Goal: Task Accomplishment & Management: Use online tool/utility

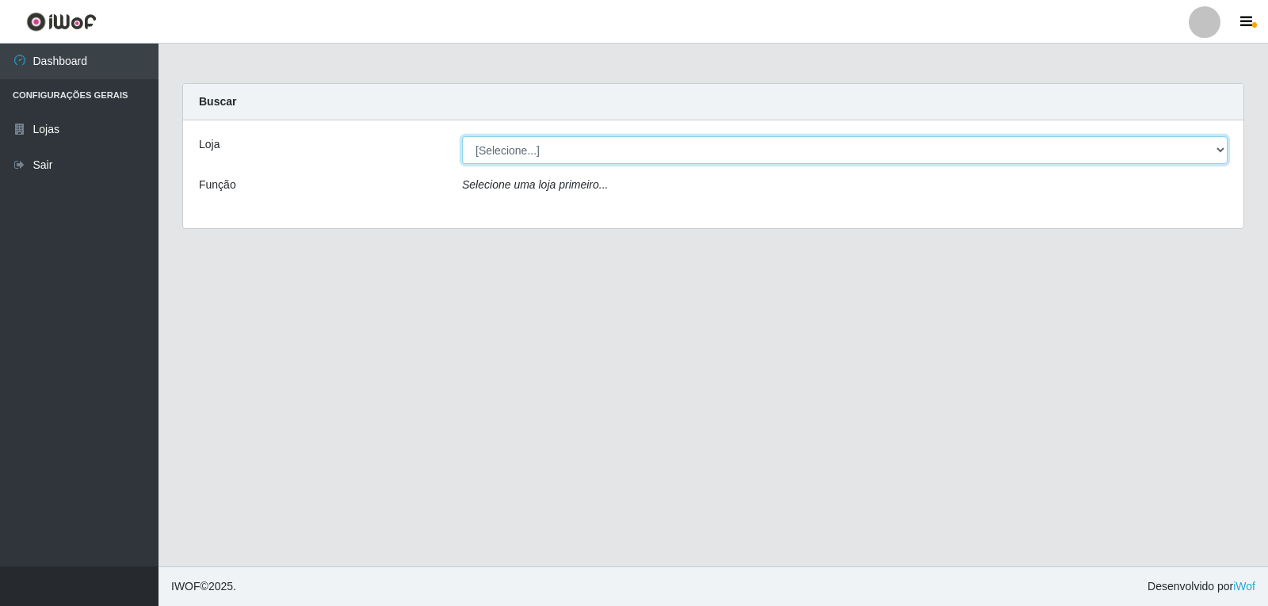
click at [686, 146] on select "[Selecione...] [PERSON_NAME]" at bounding box center [844, 150] width 765 height 28
select select "523"
click at [462, 136] on select "[Selecione...] [PERSON_NAME]" at bounding box center [844, 150] width 765 height 28
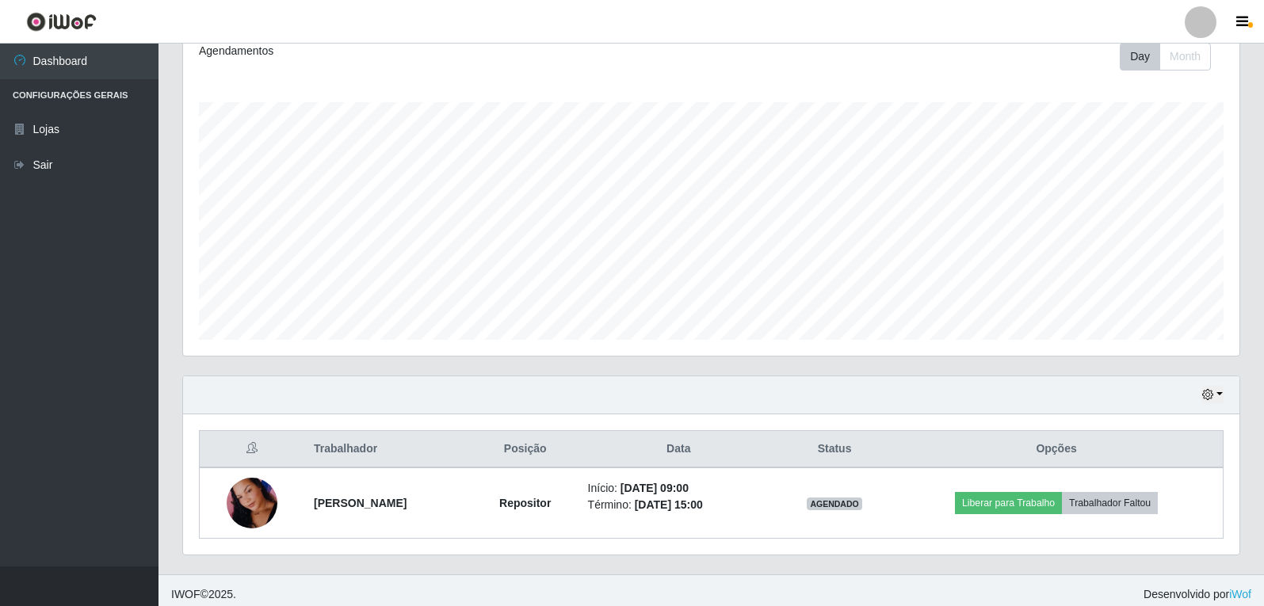
scroll to position [235, 0]
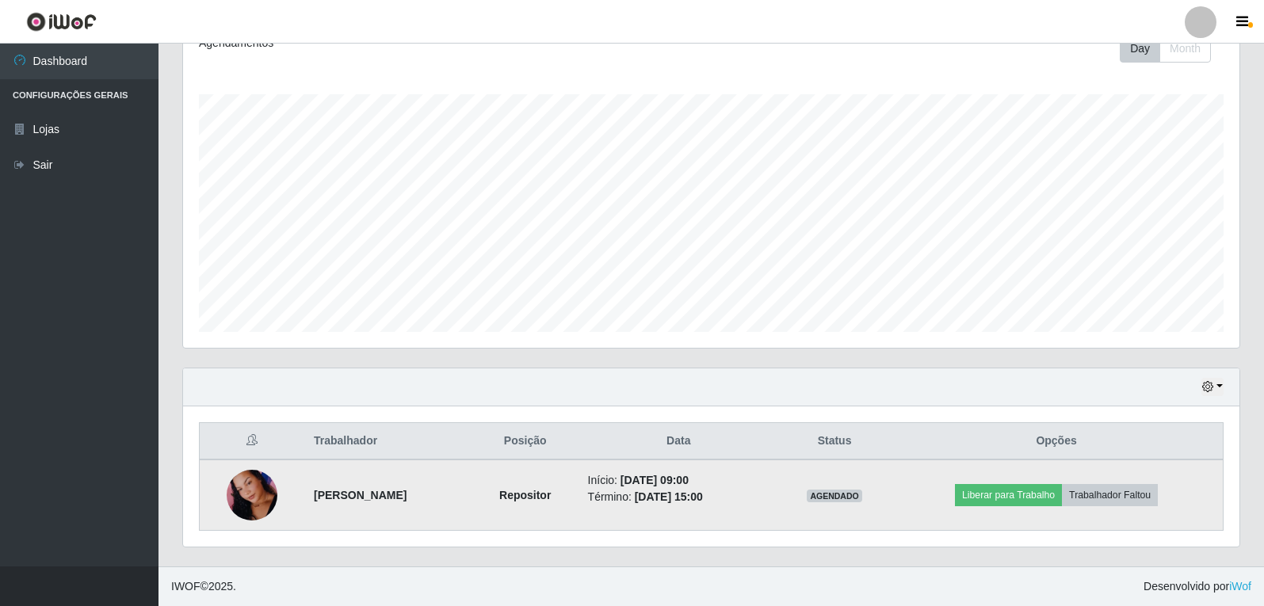
click at [235, 486] on img at bounding box center [252, 496] width 51 height 110
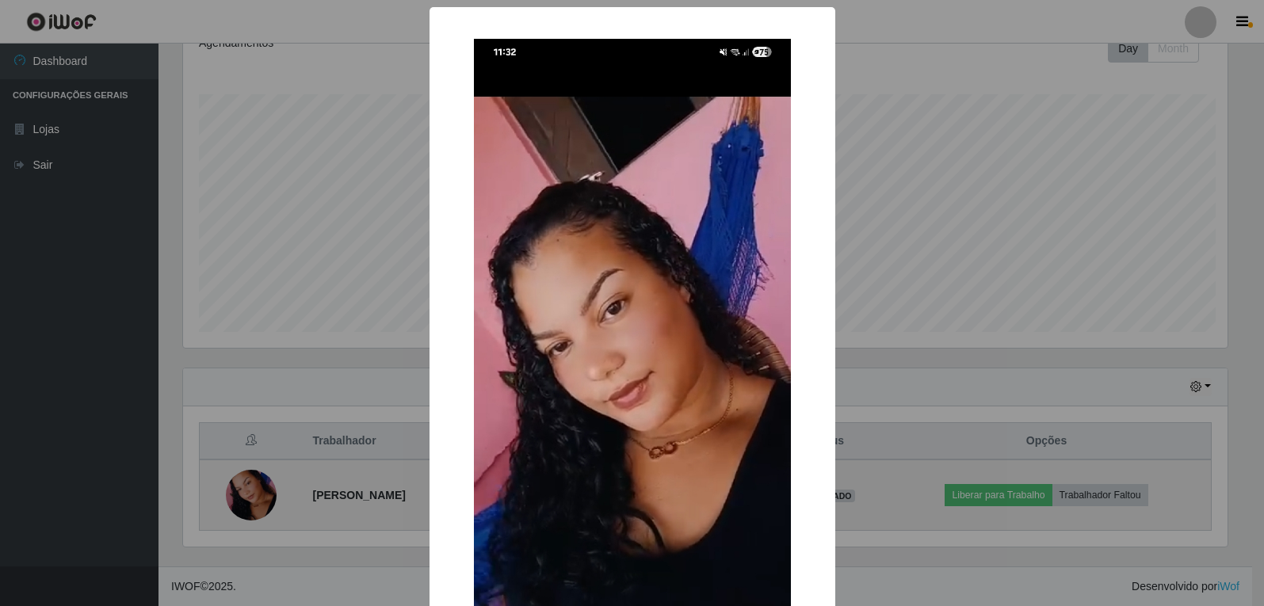
scroll to position [329, 1048]
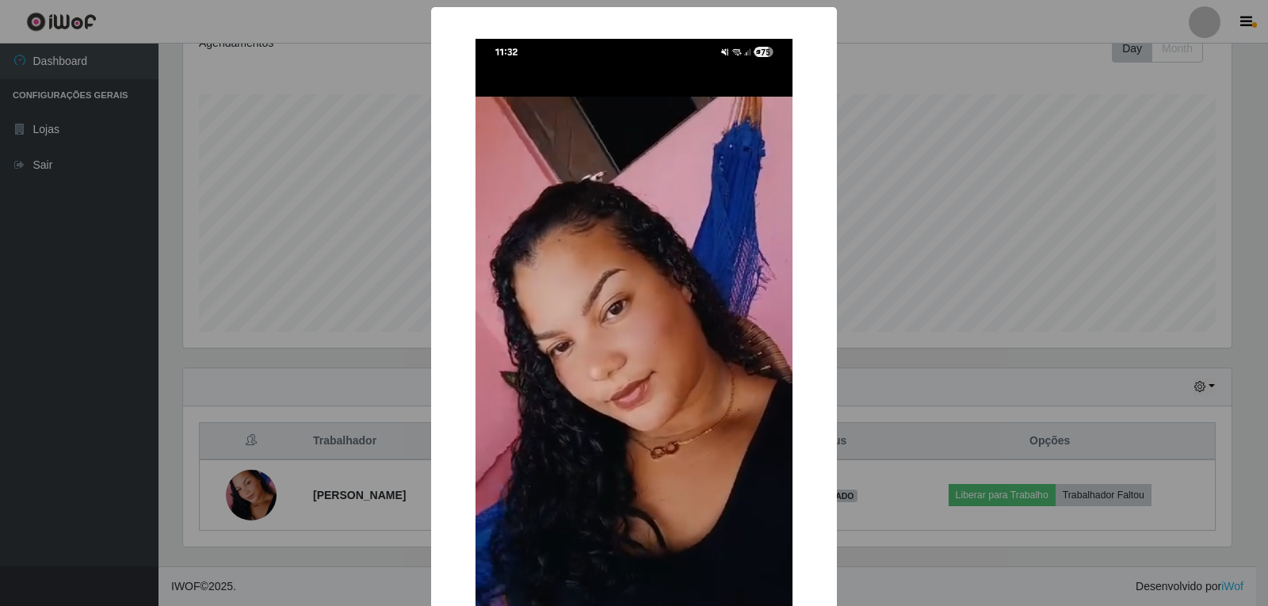
click at [949, 63] on div "× OK Cancel" at bounding box center [634, 303] width 1268 height 606
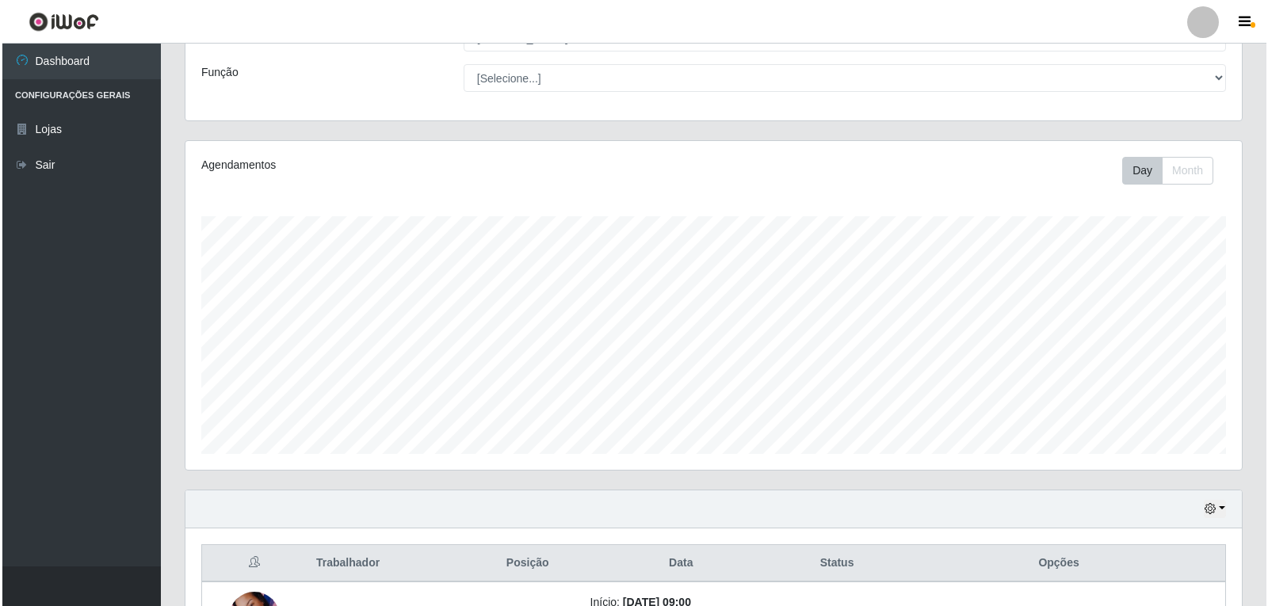
scroll to position [235, 0]
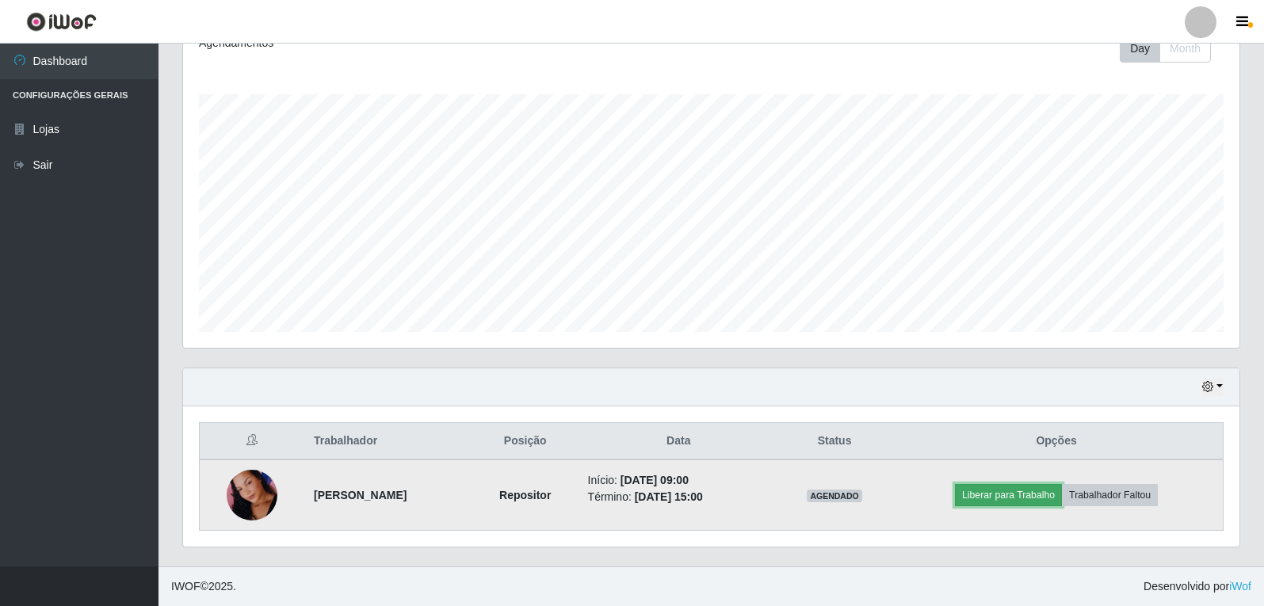
click at [1054, 499] on button "Liberar para Trabalho" at bounding box center [1008, 495] width 107 height 22
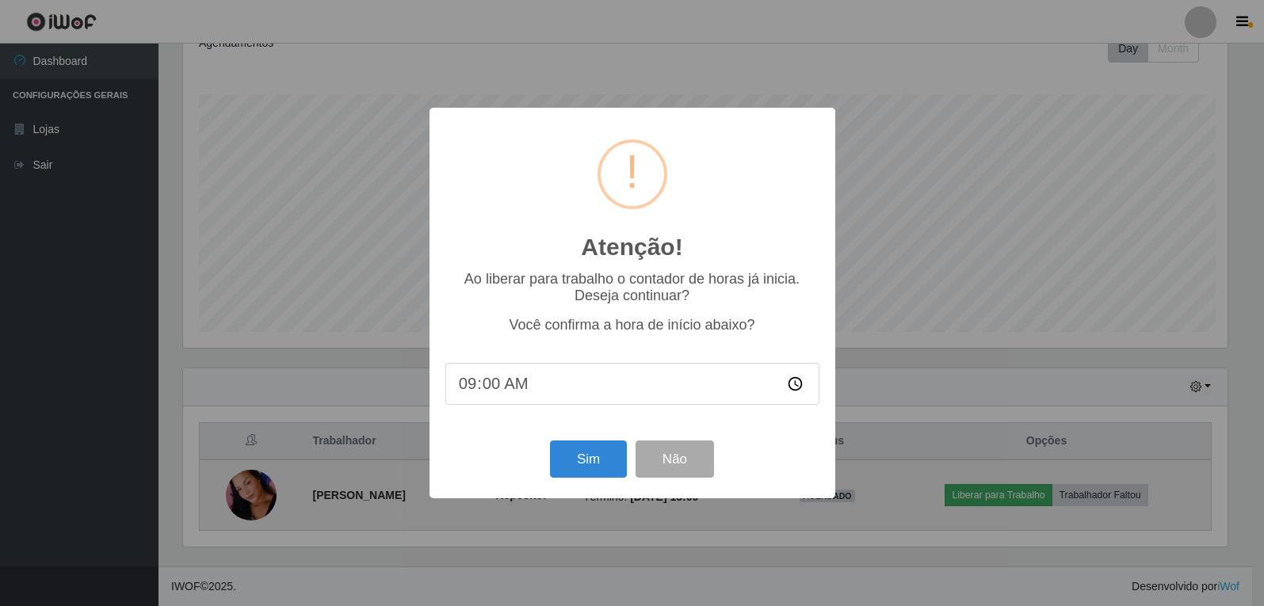
scroll to position [329, 1048]
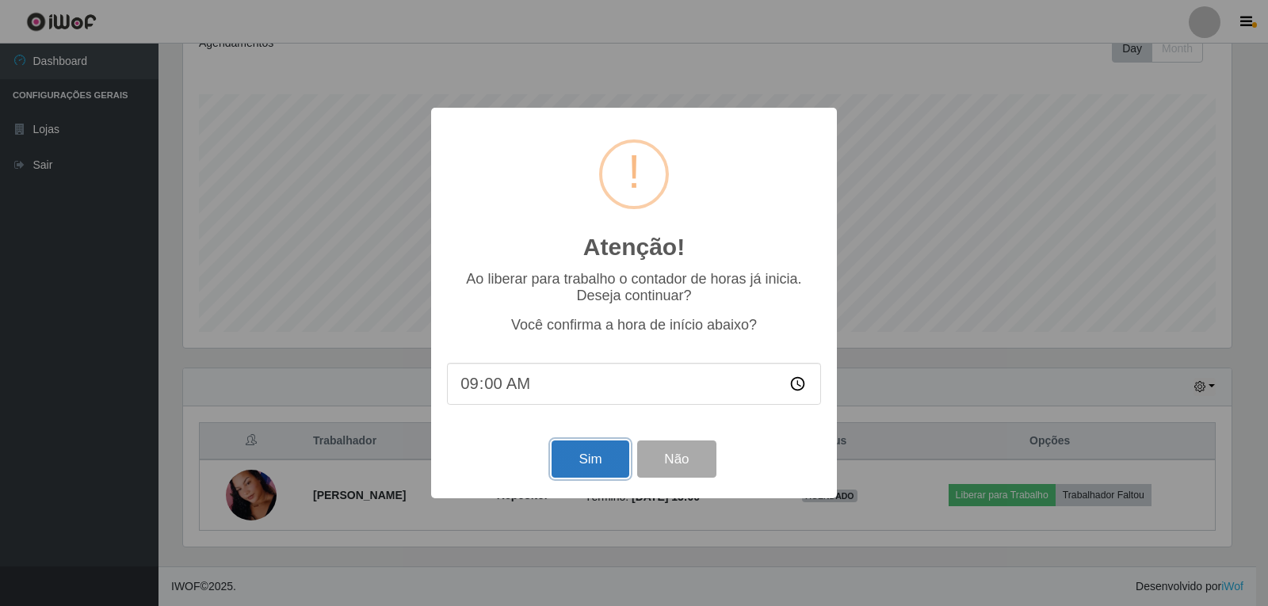
click at [561, 463] on button "Sim" at bounding box center [590, 459] width 77 height 37
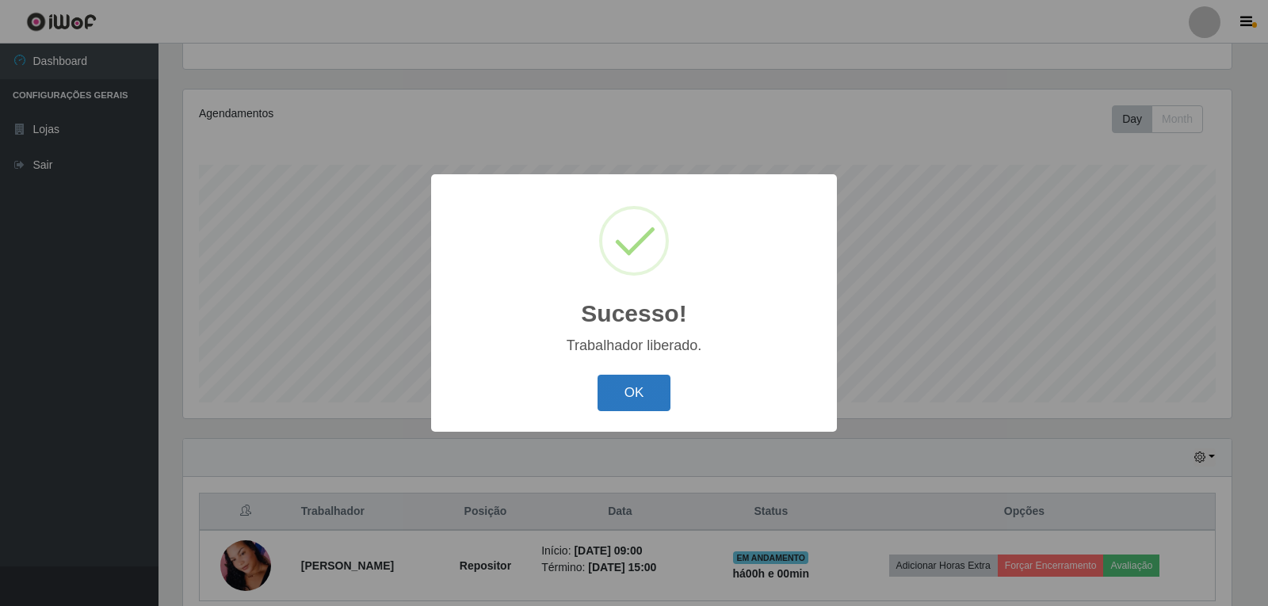
click at [620, 394] on button "OK" at bounding box center [634, 393] width 74 height 37
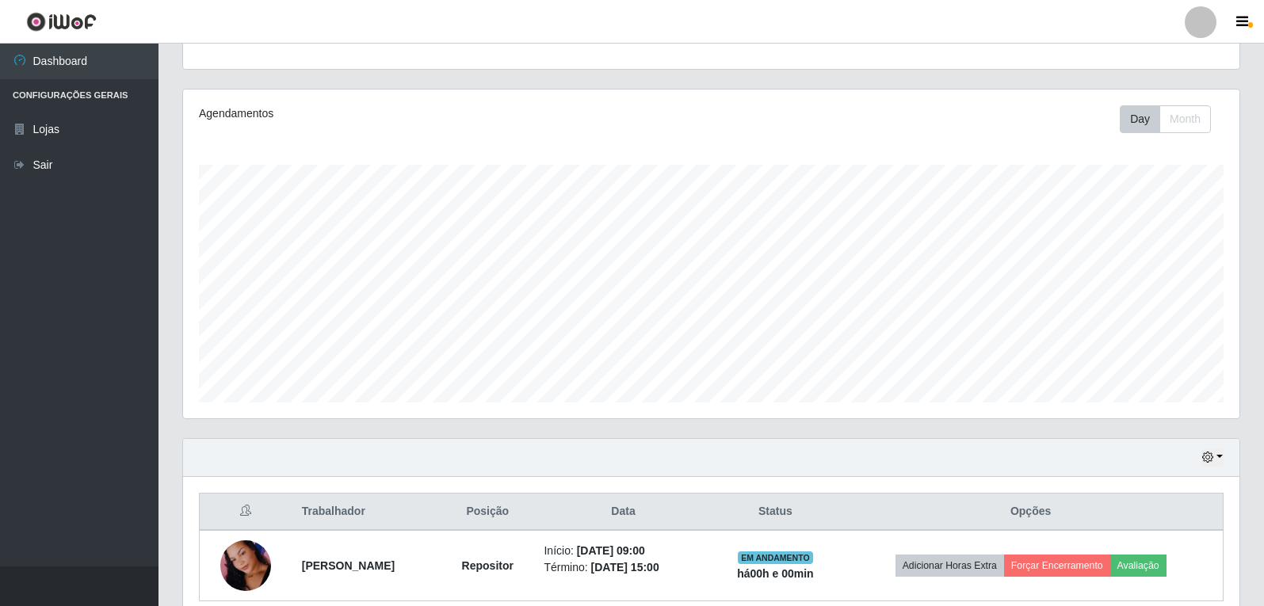
scroll to position [235, 0]
